Goal: Task Accomplishment & Management: Manage account settings

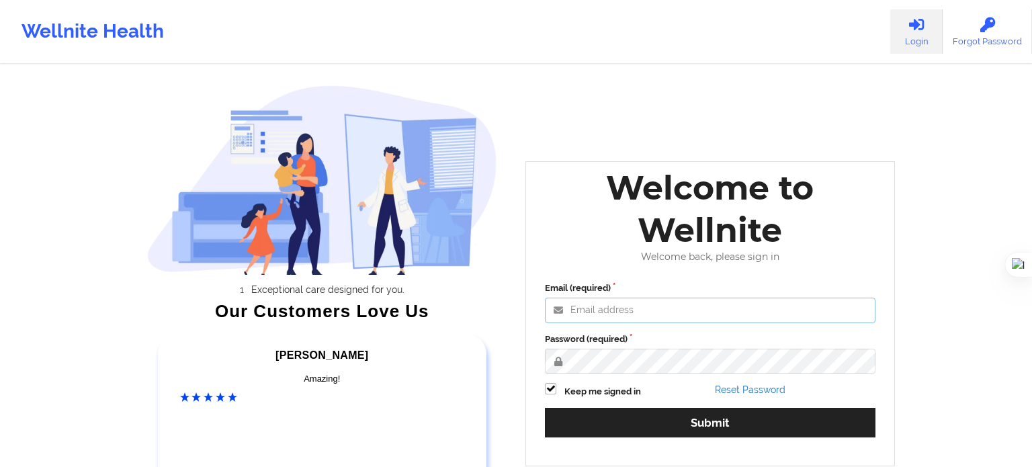
type input "[EMAIL_ADDRESS][DOMAIN_NAME]"
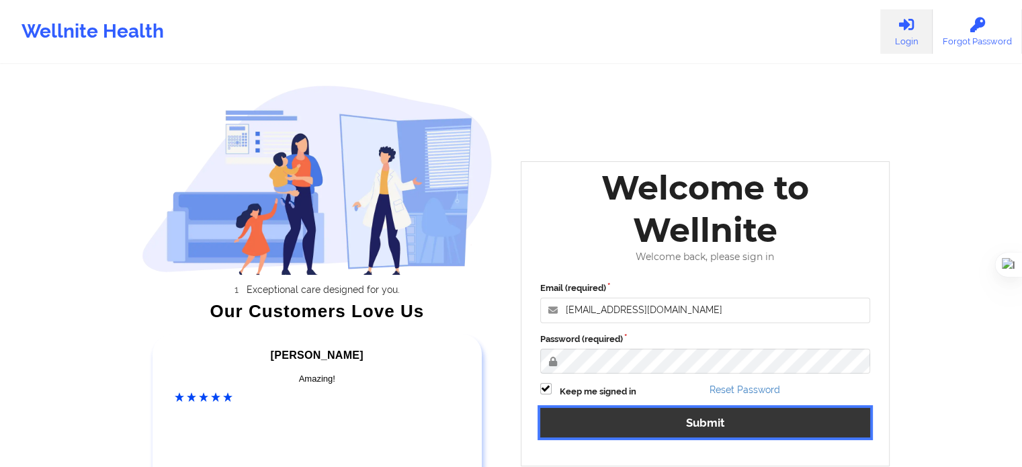
click at [574, 417] on button "Submit" at bounding box center [705, 422] width 331 height 29
